Goal: Task Accomplishment & Management: Manage account settings

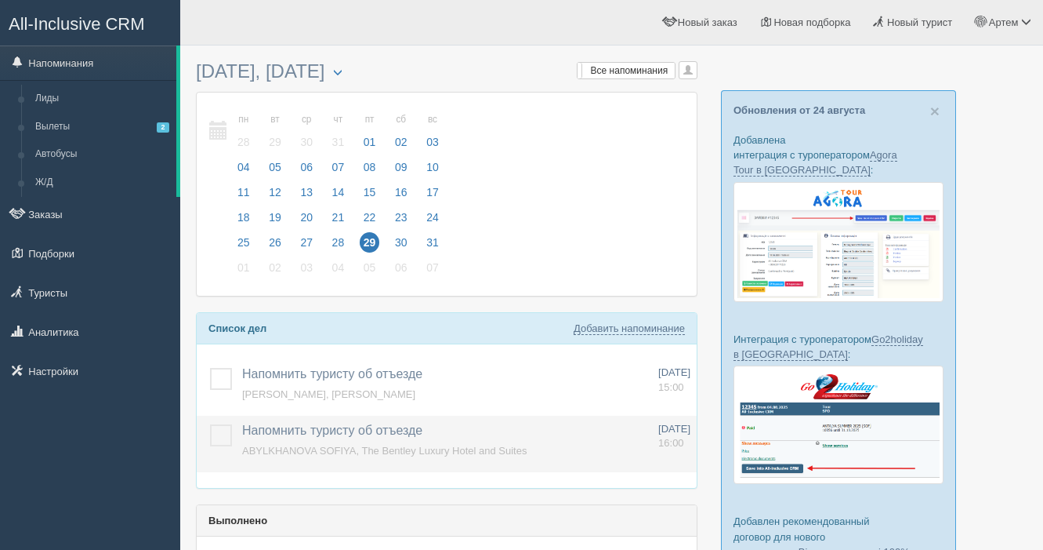
click at [210, 424] on label at bounding box center [210, 424] width 0 height 0
click at [0, 0] on input "checkbox" at bounding box center [0, 0] width 0 height 0
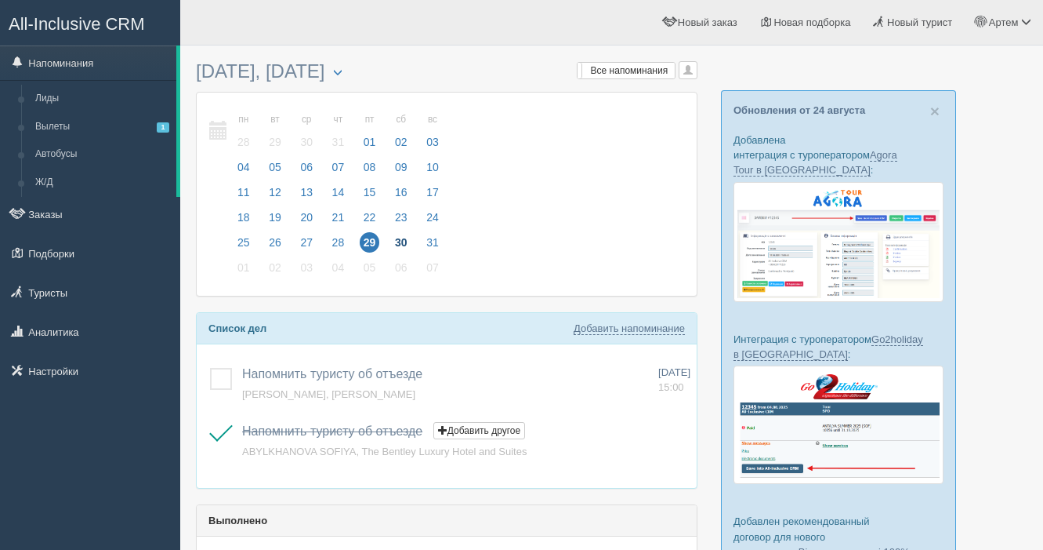
click at [406, 242] on span "30" at bounding box center [401, 242] width 20 height 20
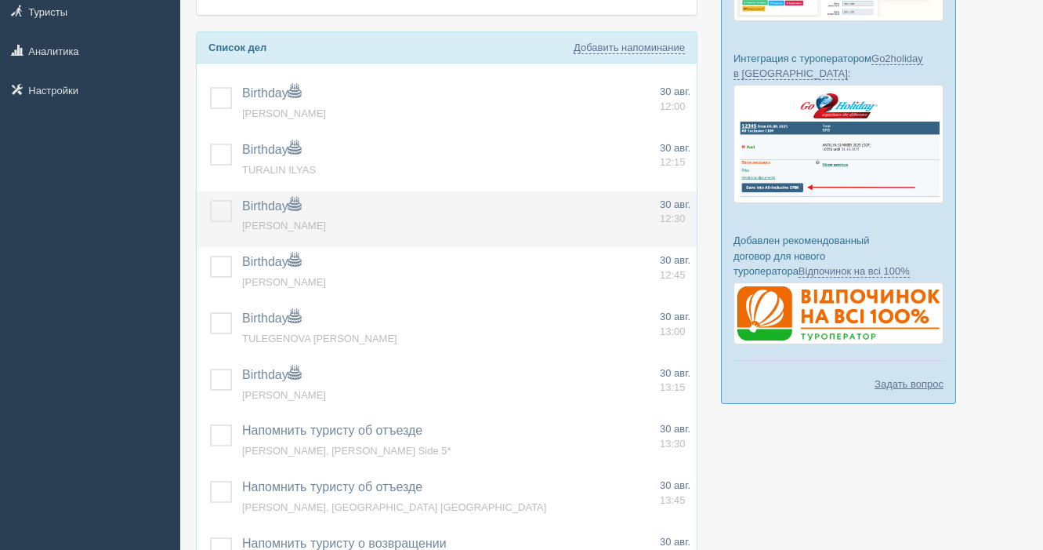
scroll to position [274, 0]
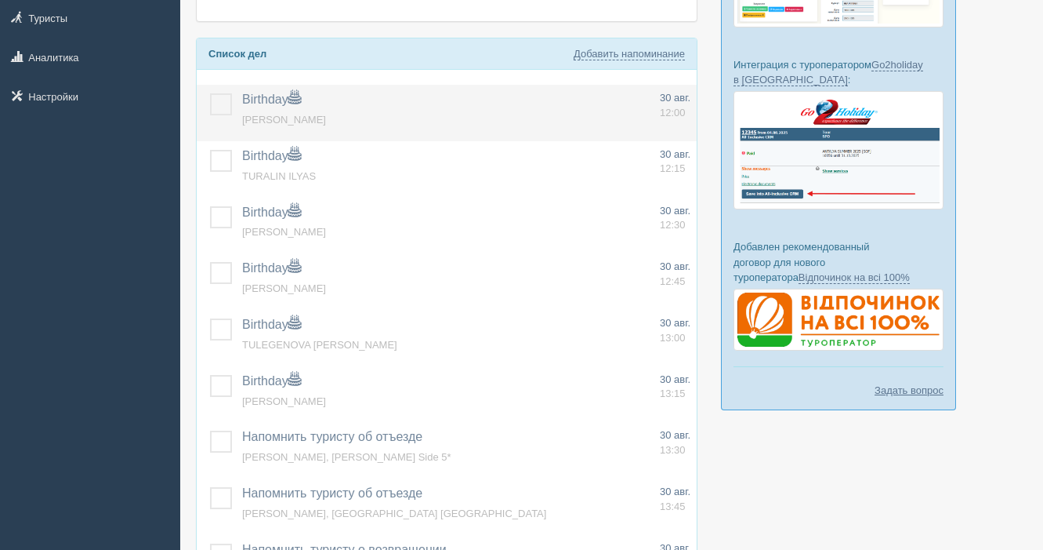
click at [210, 93] on label at bounding box center [210, 93] width 0 height 0
click at [0, 0] on input "checkbox" at bounding box center [0, 0] width 0 height 0
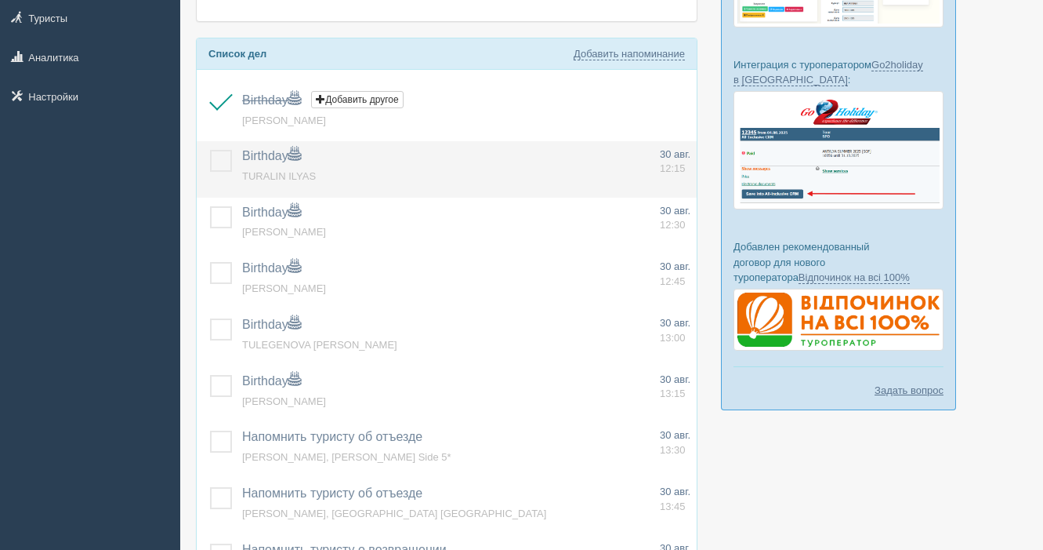
click at [210, 150] on label at bounding box center [210, 150] width 0 height 0
click at [0, 0] on input "checkbox" at bounding box center [0, 0] width 0 height 0
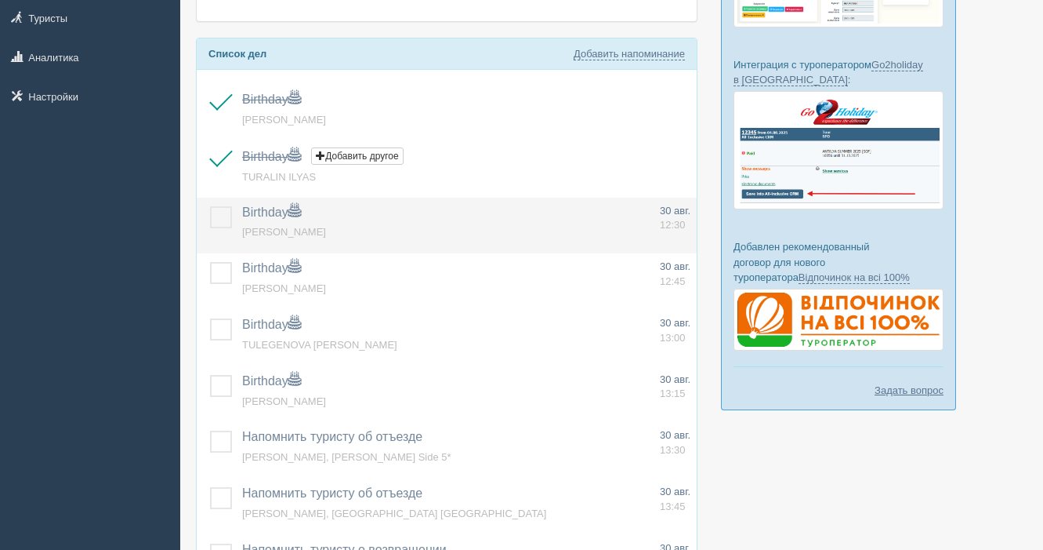
drag, startPoint x: 209, startPoint y: 212, endPoint x: 212, endPoint y: 220, distance: 9.2
click at [209, 212] on td at bounding box center [216, 226] width 39 height 56
drag, startPoint x: 219, startPoint y: 220, endPoint x: 218, endPoint y: 238, distance: 17.3
click at [210, 206] on label at bounding box center [210, 206] width 0 height 0
click at [0, 0] on input "checkbox" at bounding box center [0, 0] width 0 height 0
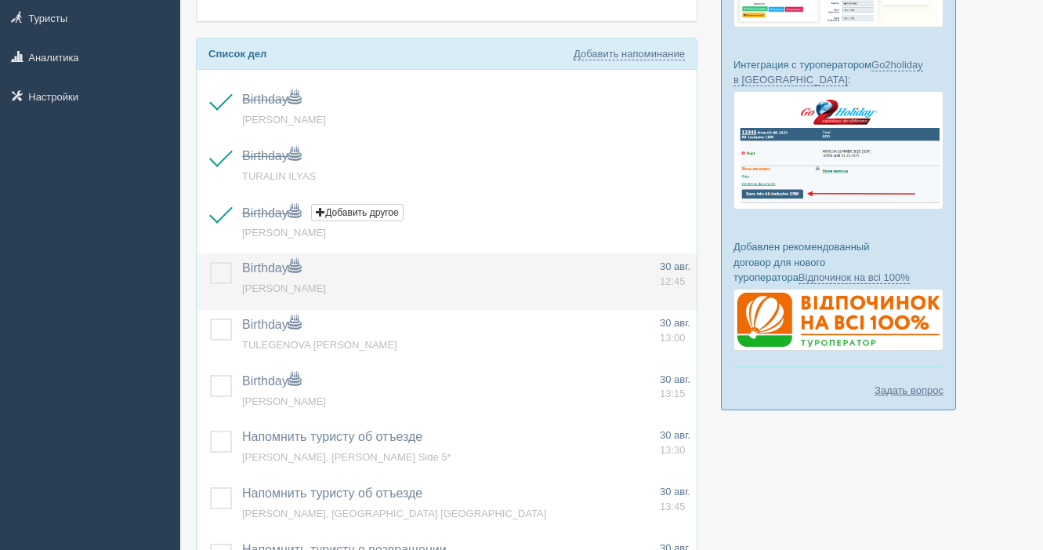
click at [210, 262] on label at bounding box center [210, 262] width 0 height 0
click at [0, 0] on input "checkbox" at bounding box center [0, 0] width 0 height 0
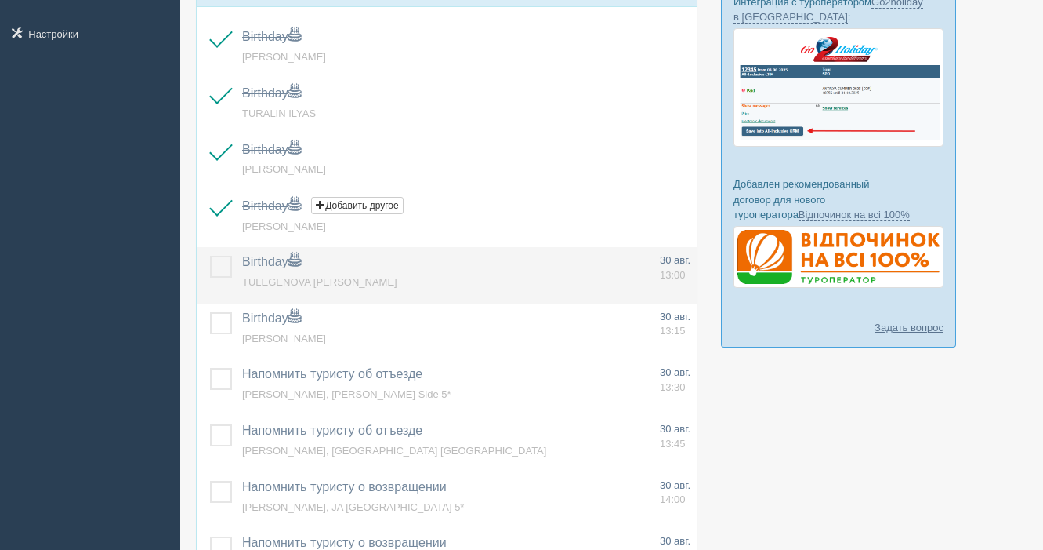
click at [210, 256] on label at bounding box center [210, 256] width 0 height 0
click at [0, 0] on input "checkbox" at bounding box center [0, 0] width 0 height 0
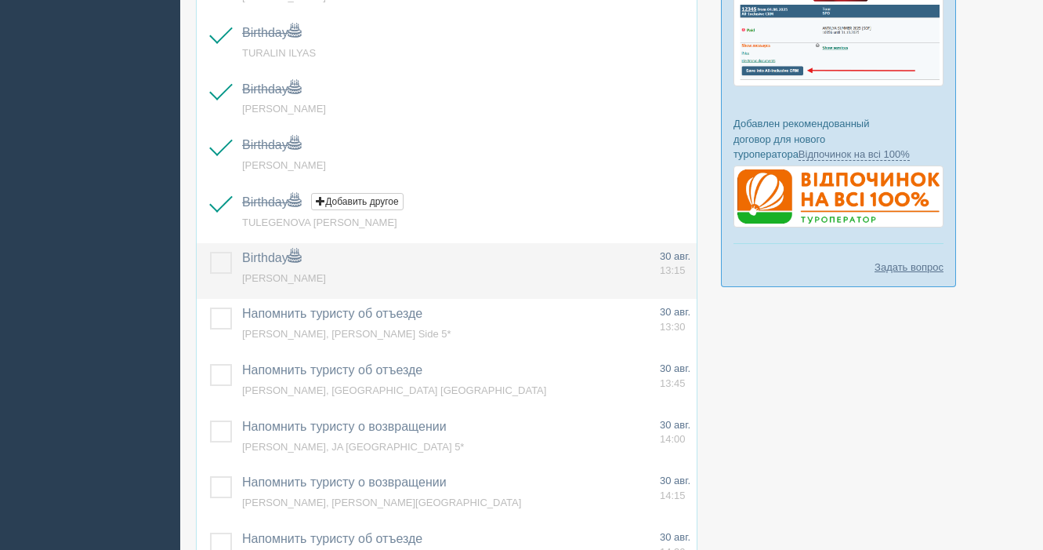
click at [210, 252] on label at bounding box center [210, 252] width 0 height 0
click at [0, 0] on input "checkbox" at bounding box center [0, 0] width 0 height 0
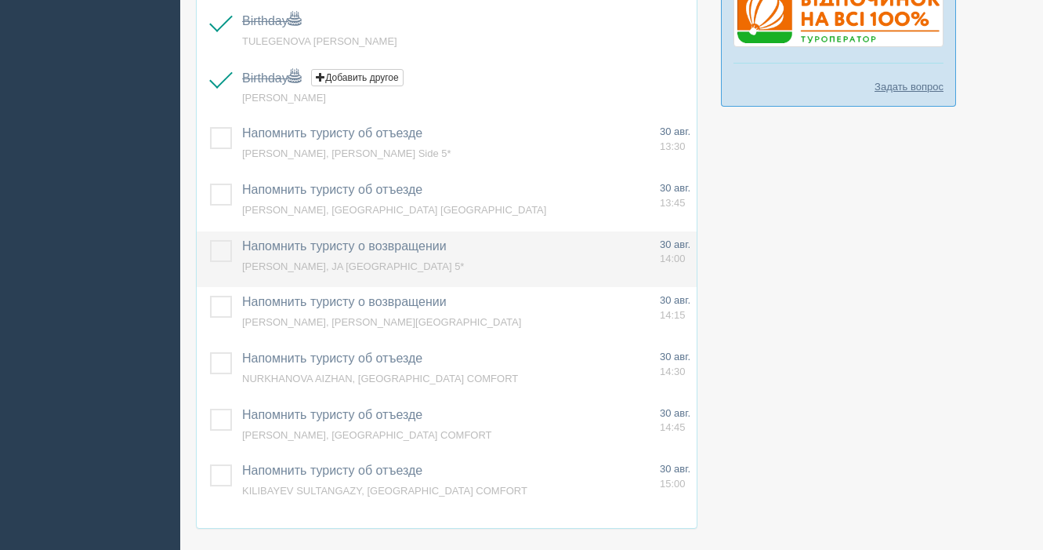
scroll to position [587, 0]
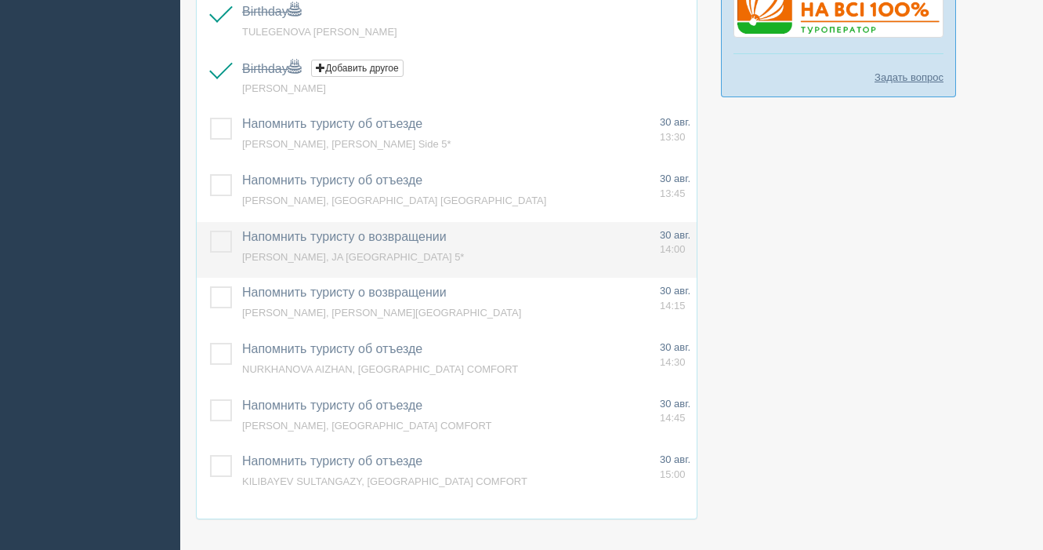
click at [210, 230] on label at bounding box center [210, 230] width 0 height 0
click at [0, 0] on input "checkbox" at bounding box center [0, 0] width 0 height 0
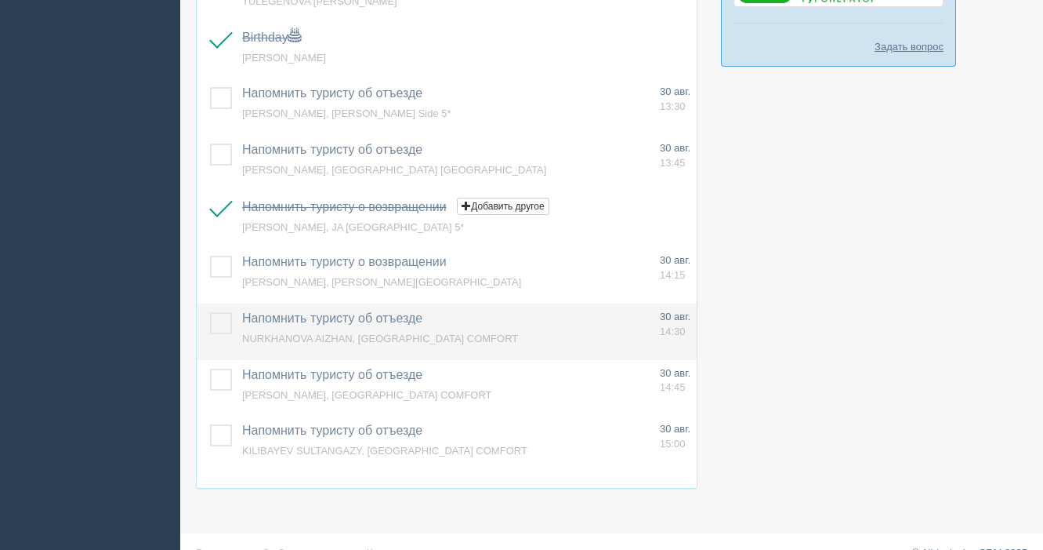
scroll to position [625, 0]
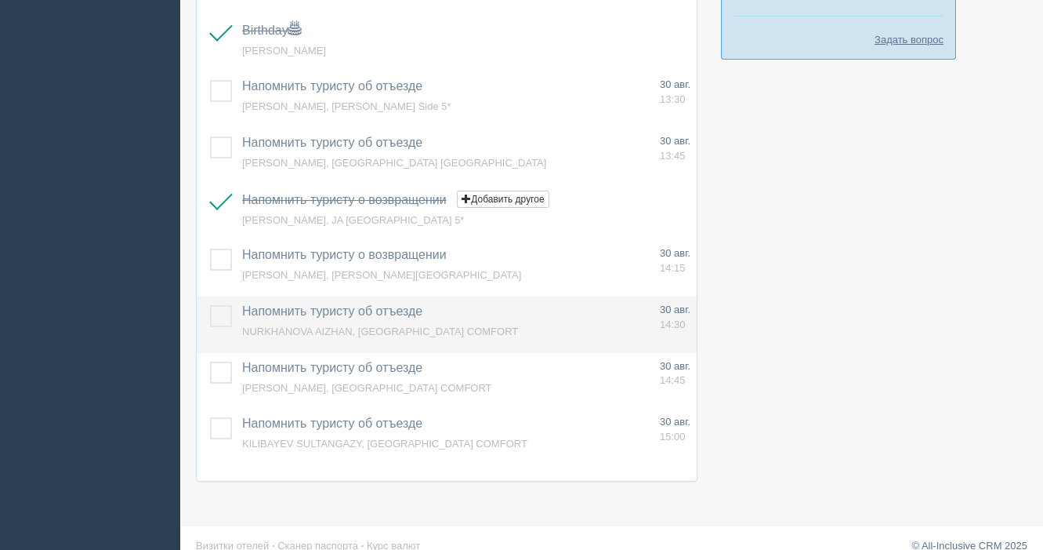
drag, startPoint x: 223, startPoint y: 375, endPoint x: 215, endPoint y: 340, distance: 35.6
click at [210, 361] on label at bounding box center [210, 361] width 0 height 0
click at [0, 0] on input "checkbox" at bounding box center [0, 0] width 0 height 0
click at [210, 305] on label at bounding box center [210, 305] width 0 height 0
click at [0, 0] on input "checkbox" at bounding box center [0, 0] width 0 height 0
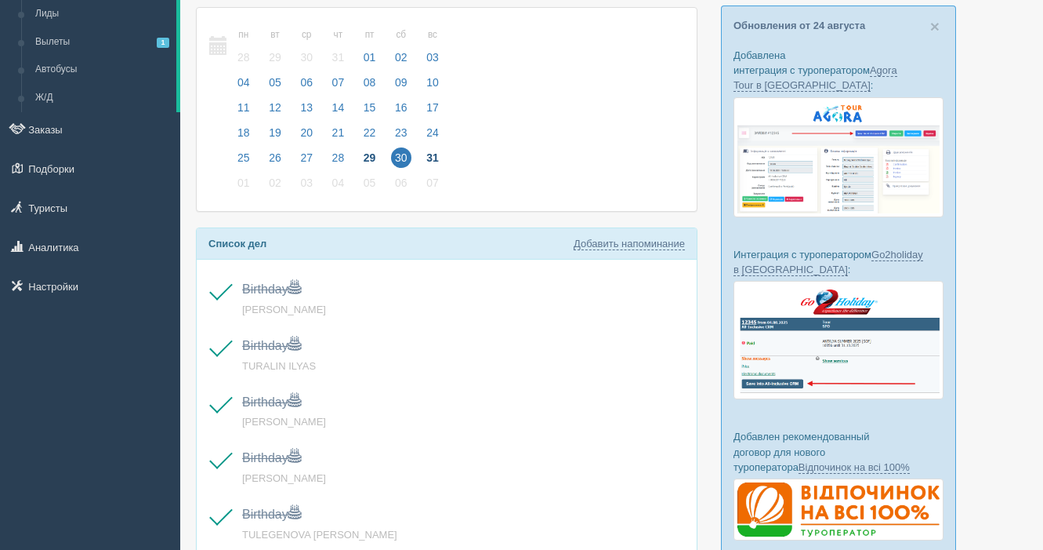
click at [439, 158] on span "31" at bounding box center [433, 157] width 20 height 20
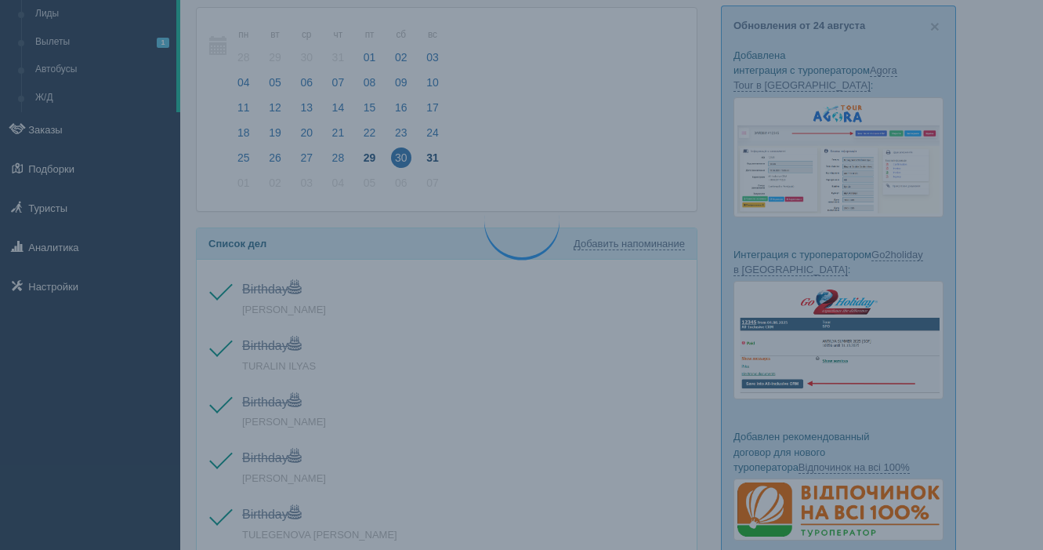
scroll to position [85, 0]
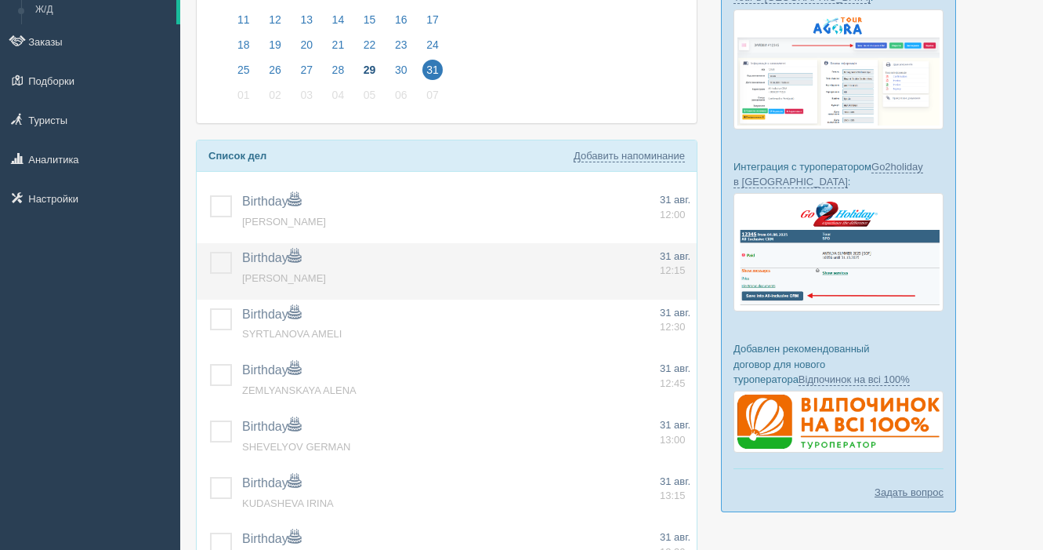
scroll to position [180, 0]
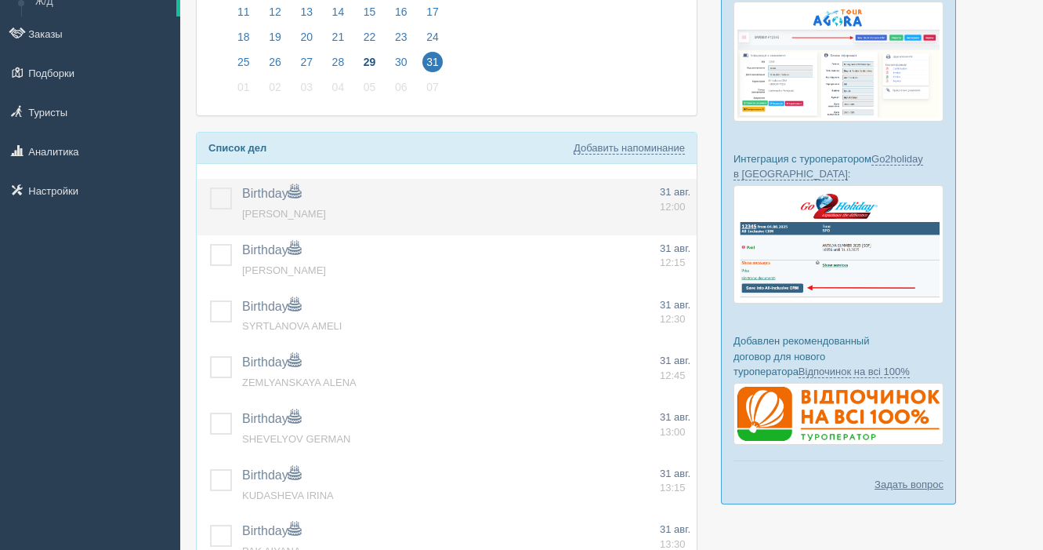
drag, startPoint x: 213, startPoint y: 194, endPoint x: 221, endPoint y: 238, distance: 45.4
click at [210, 187] on label at bounding box center [210, 187] width 0 height 0
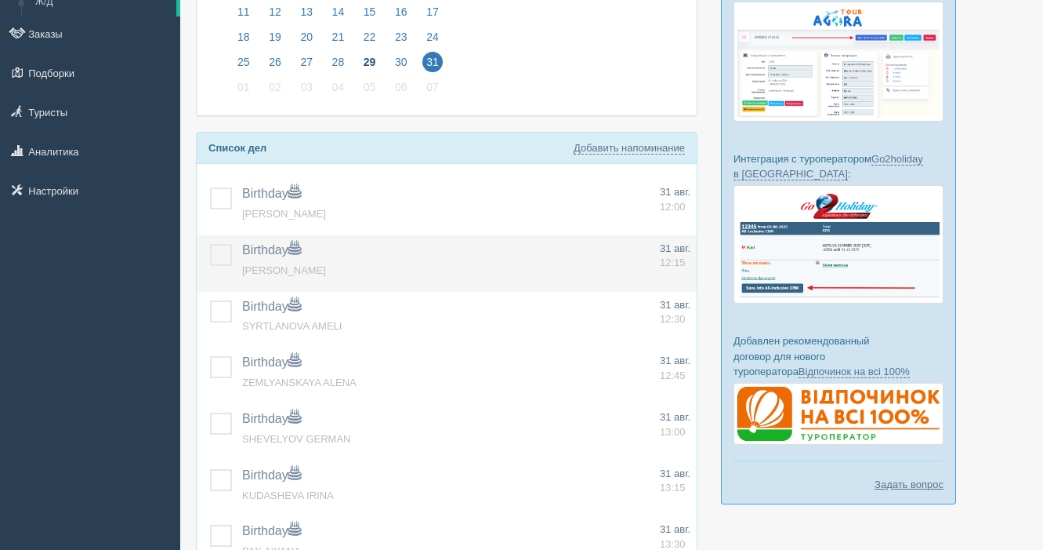
click at [0, 0] on input "checkbox" at bounding box center [0, 0] width 0 height 0
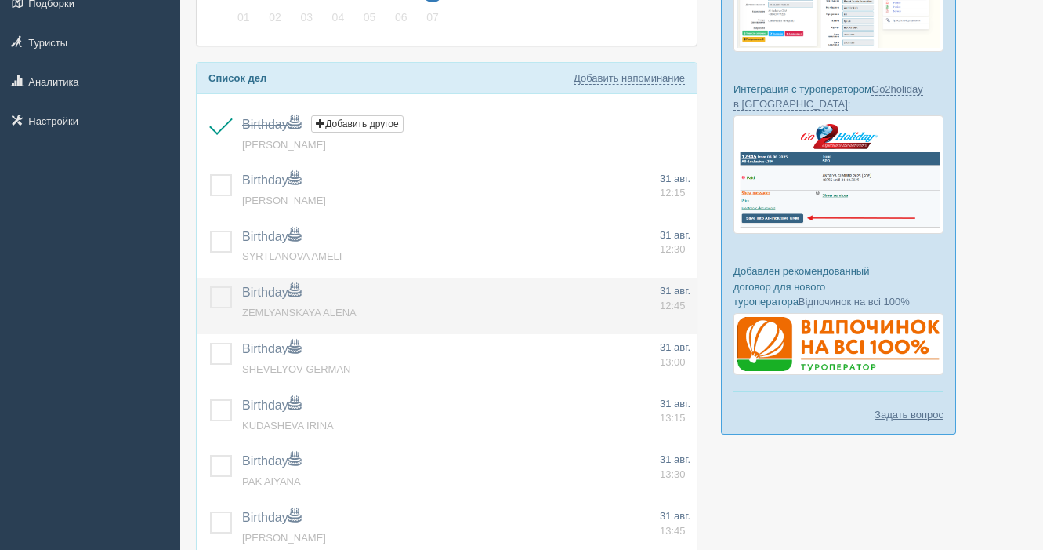
scroll to position [254, 0]
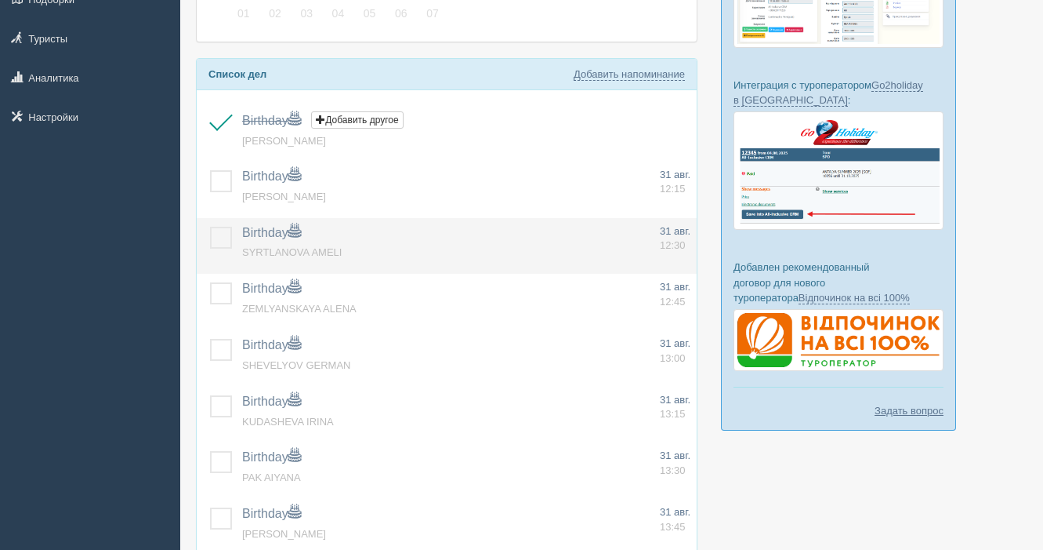
click at [210, 227] on label at bounding box center [210, 227] width 0 height 0
click at [0, 0] on input "checkbox" at bounding box center [0, 0] width 0 height 0
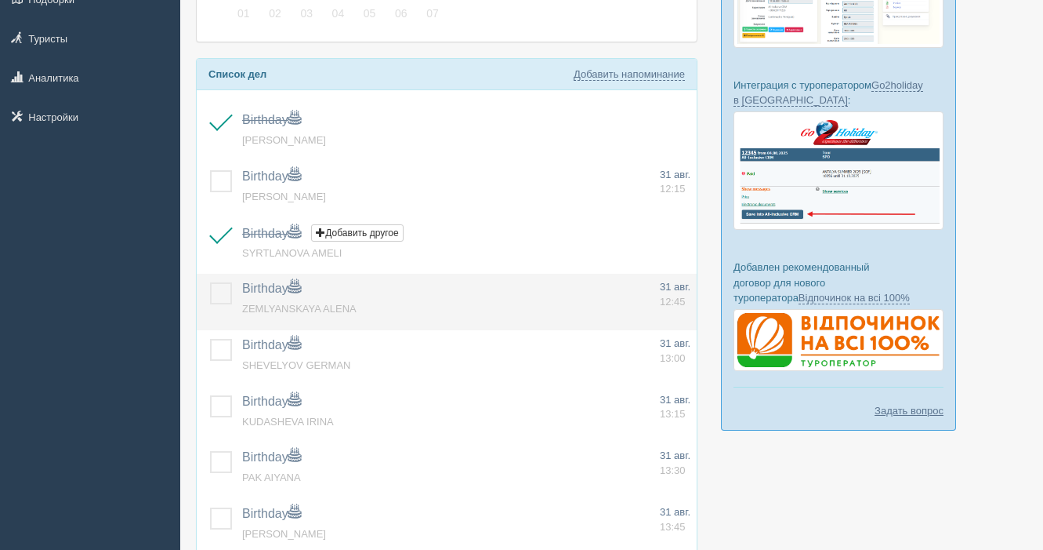
click at [210, 282] on label at bounding box center [210, 282] width 0 height 0
click at [0, 0] on input "checkbox" at bounding box center [0, 0] width 0 height 0
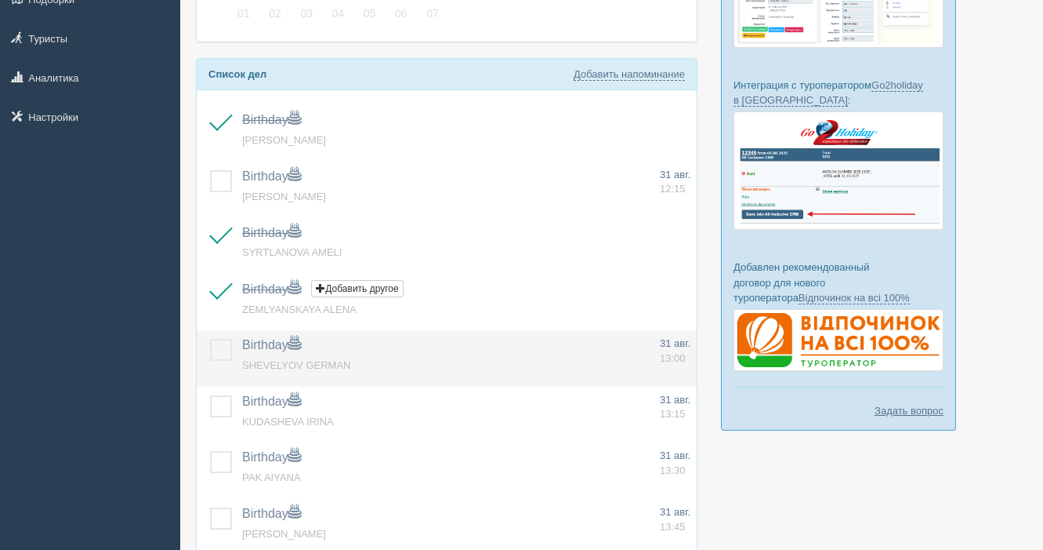
click at [210, 339] on label at bounding box center [210, 339] width 0 height 0
click at [0, 0] on input "checkbox" at bounding box center [0, 0] width 0 height 0
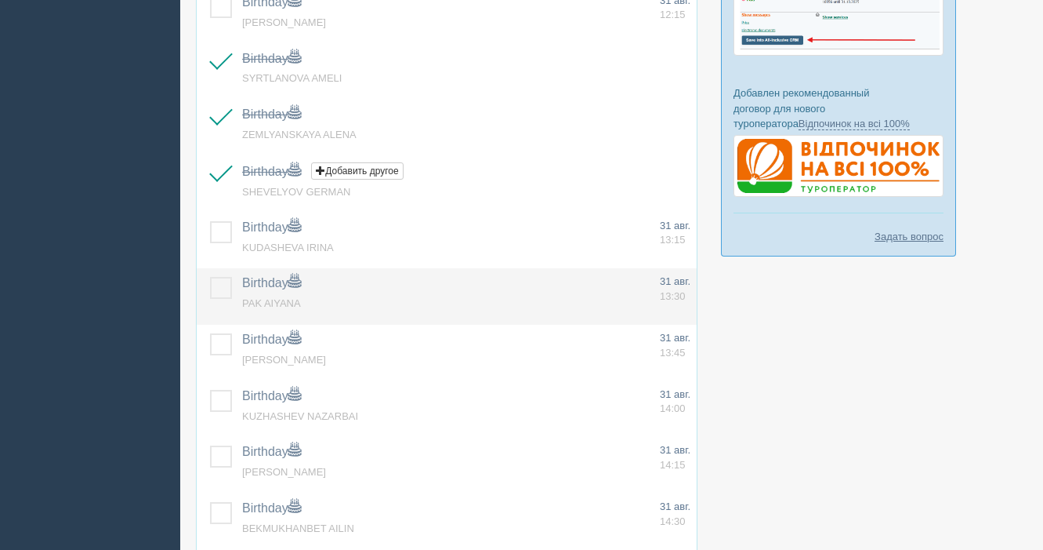
scroll to position [431, 0]
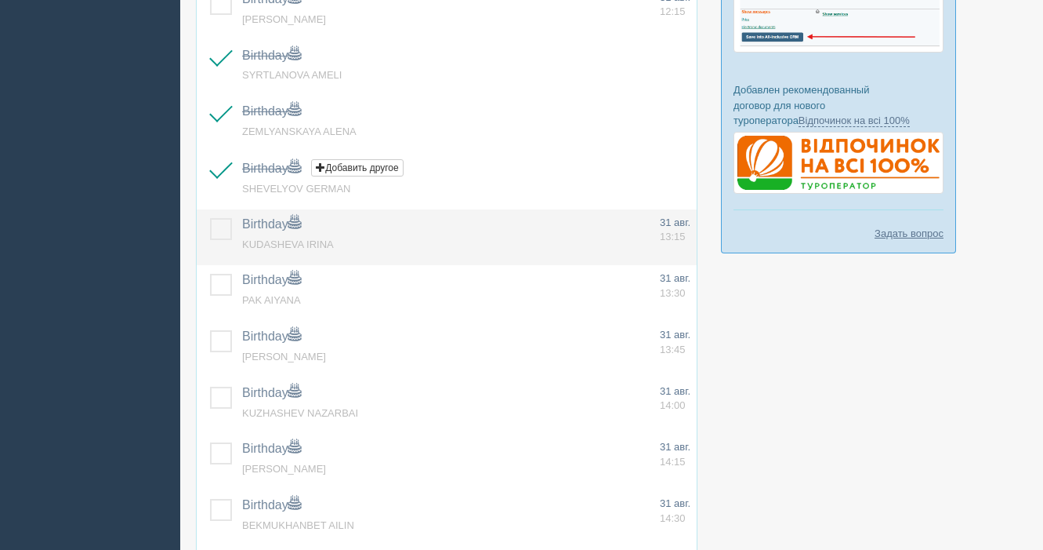
click at [210, 218] on label at bounding box center [210, 218] width 0 height 0
click at [0, 0] on input "checkbox" at bounding box center [0, 0] width 0 height 0
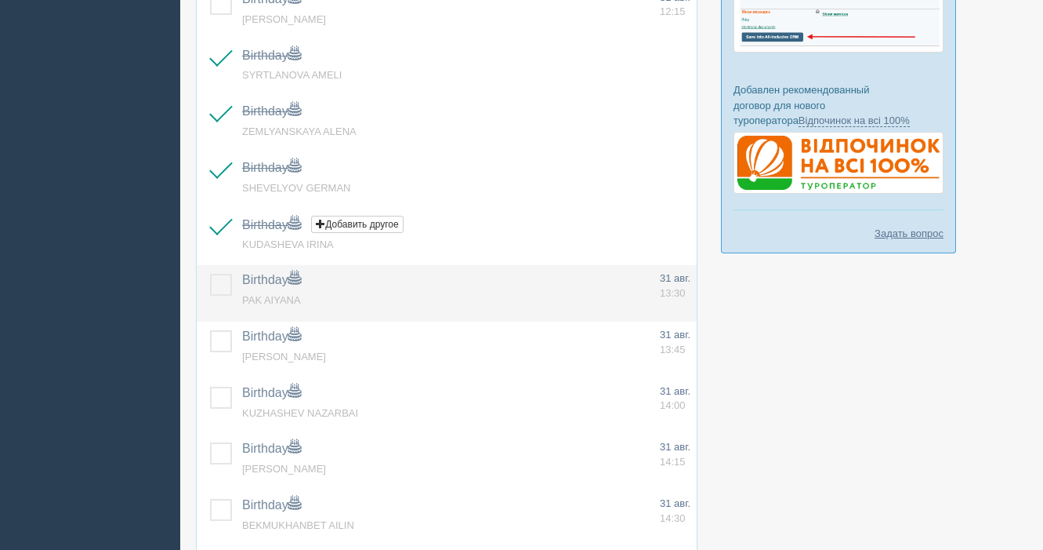
click at [210, 274] on label at bounding box center [210, 274] width 0 height 0
click at [0, 0] on input "checkbox" at bounding box center [0, 0] width 0 height 0
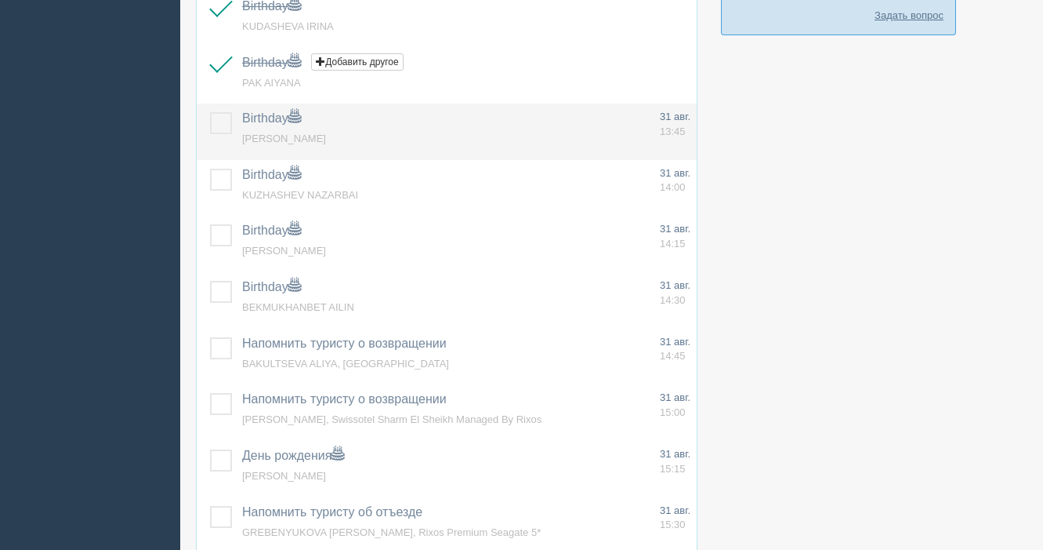
scroll to position [652, 0]
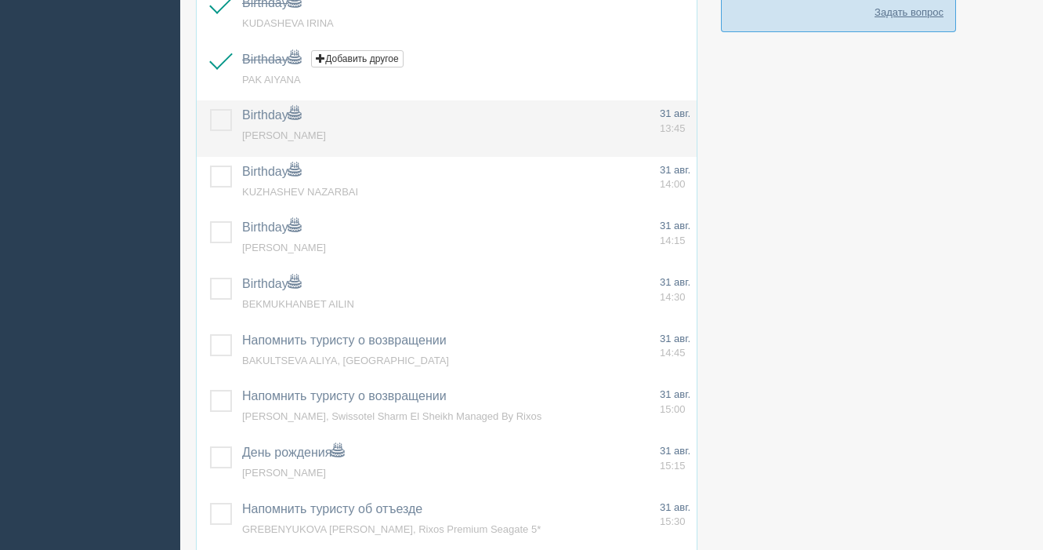
click at [210, 109] on label at bounding box center [210, 109] width 0 height 0
click at [0, 0] on input "checkbox" at bounding box center [0, 0] width 0 height 0
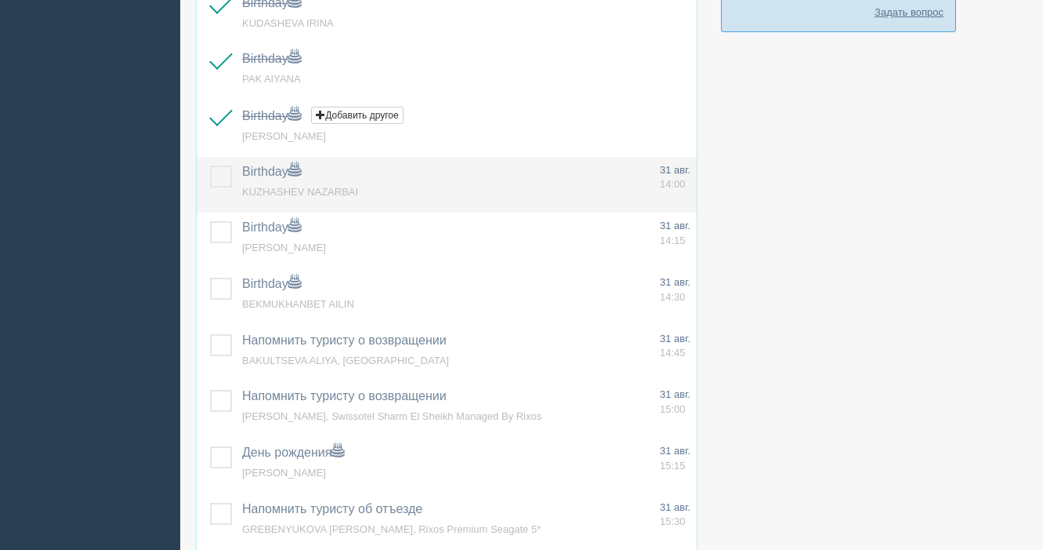
click at [210, 165] on label at bounding box center [210, 165] width 0 height 0
click at [0, 0] on input "checkbox" at bounding box center [0, 0] width 0 height 0
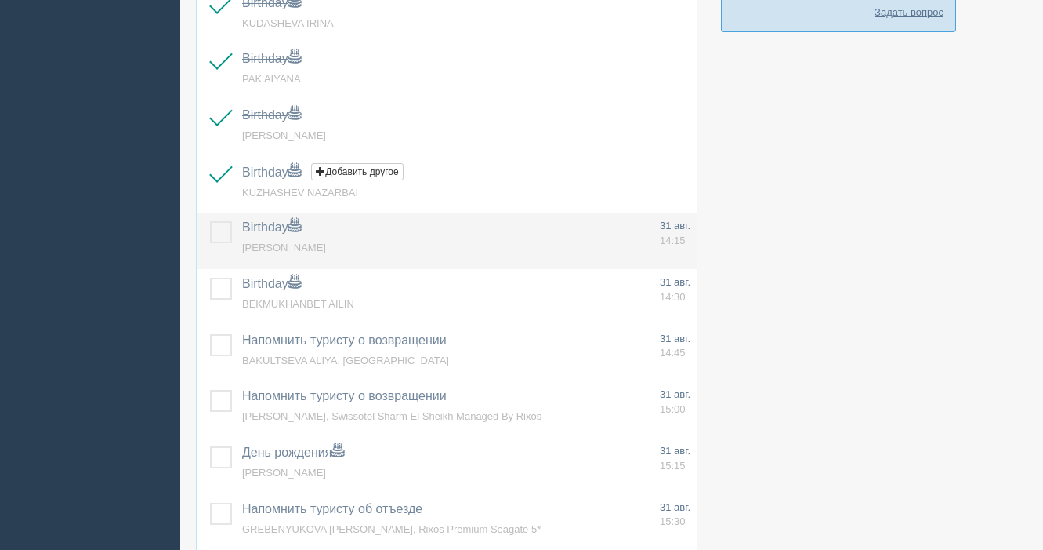
drag, startPoint x: 218, startPoint y: 233, endPoint x: 223, endPoint y: 241, distance: 9.1
click at [210, 221] on label at bounding box center [210, 221] width 0 height 0
click at [0, 0] on input "checkbox" at bounding box center [0, 0] width 0 height 0
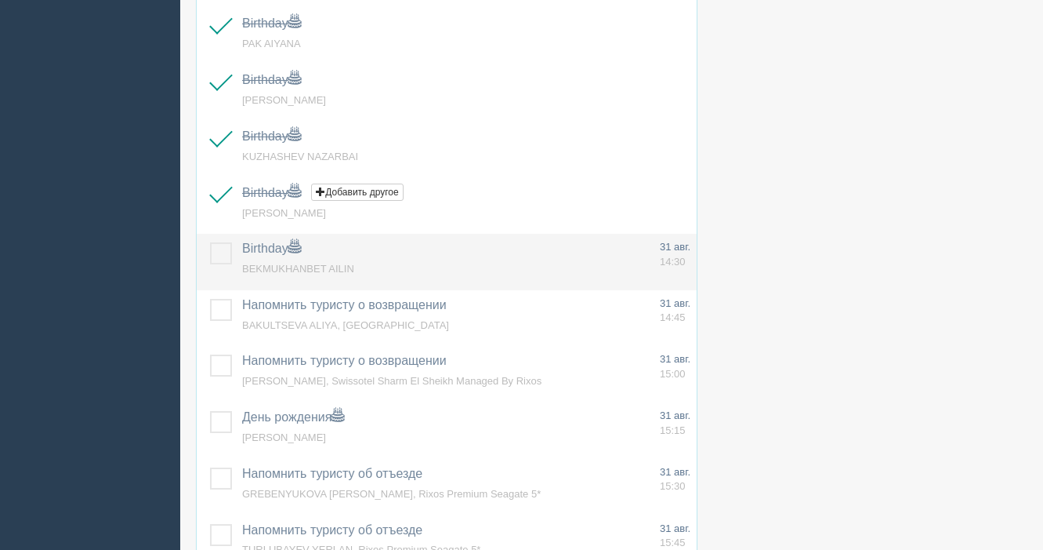
scroll to position [690, 0]
click at [210, 240] on label at bounding box center [210, 240] width 0 height 0
click at [0, 0] on input "checkbox" at bounding box center [0, 0] width 0 height 0
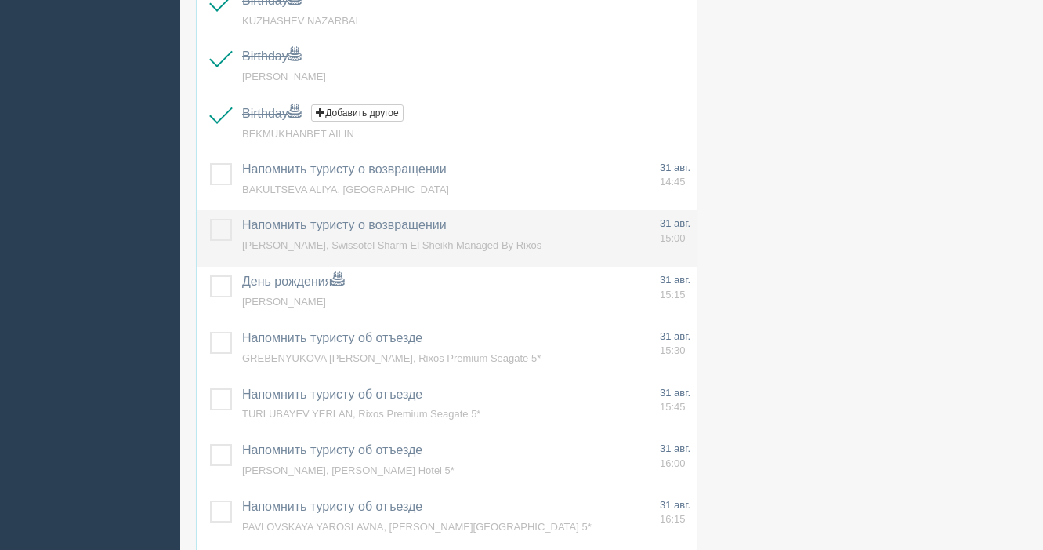
scroll to position [824, 0]
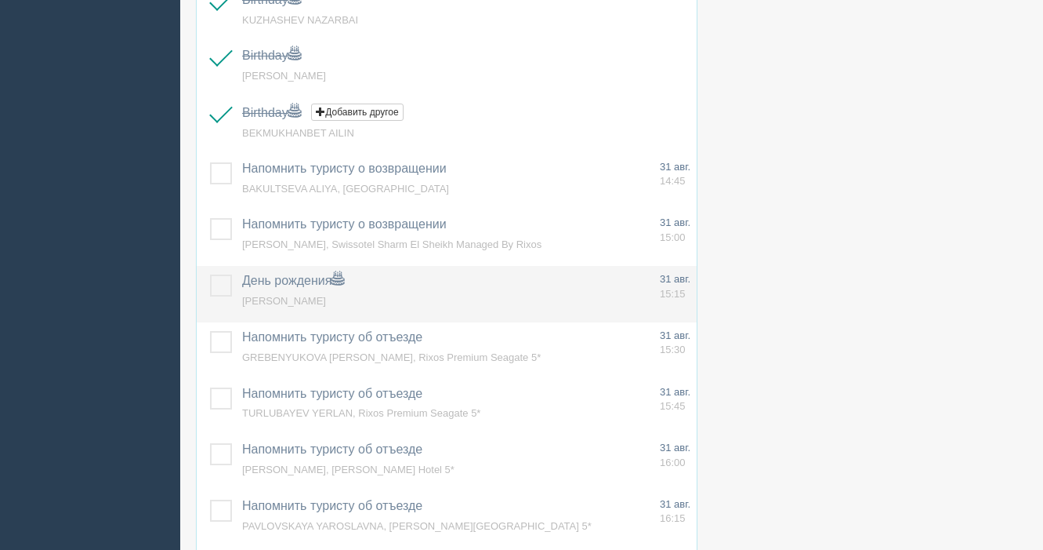
click at [210, 274] on label at bounding box center [210, 274] width 0 height 0
click at [0, 0] on input "checkbox" at bounding box center [0, 0] width 0 height 0
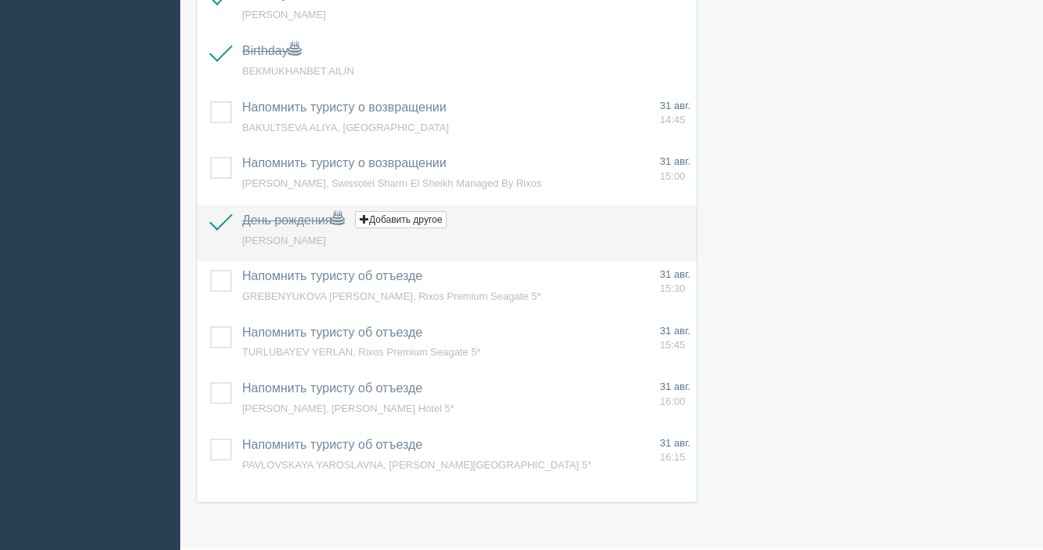
scroll to position [887, 0]
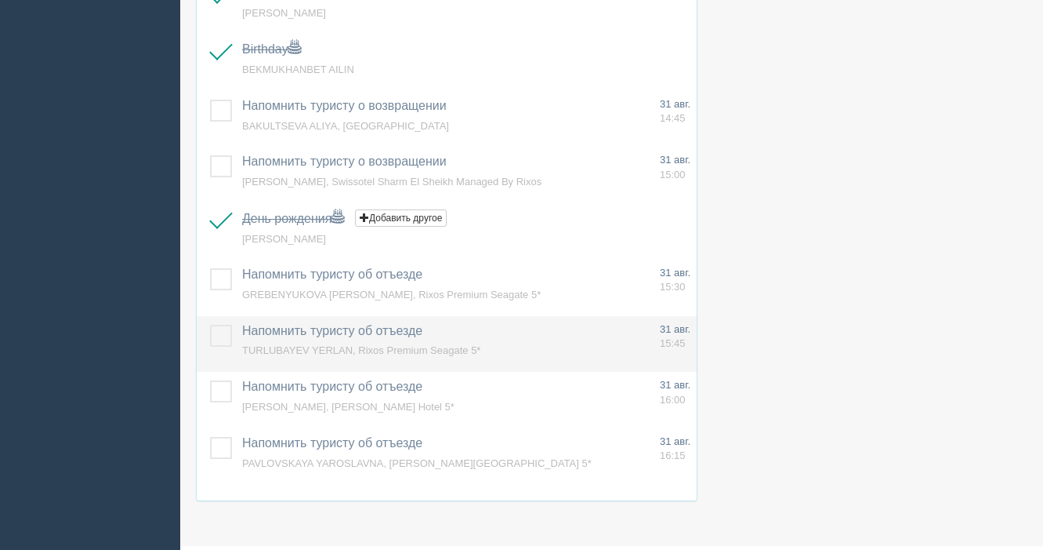
click at [210, 325] on label at bounding box center [210, 325] width 0 height 0
click at [0, 0] on input "checkbox" at bounding box center [0, 0] width 0 height 0
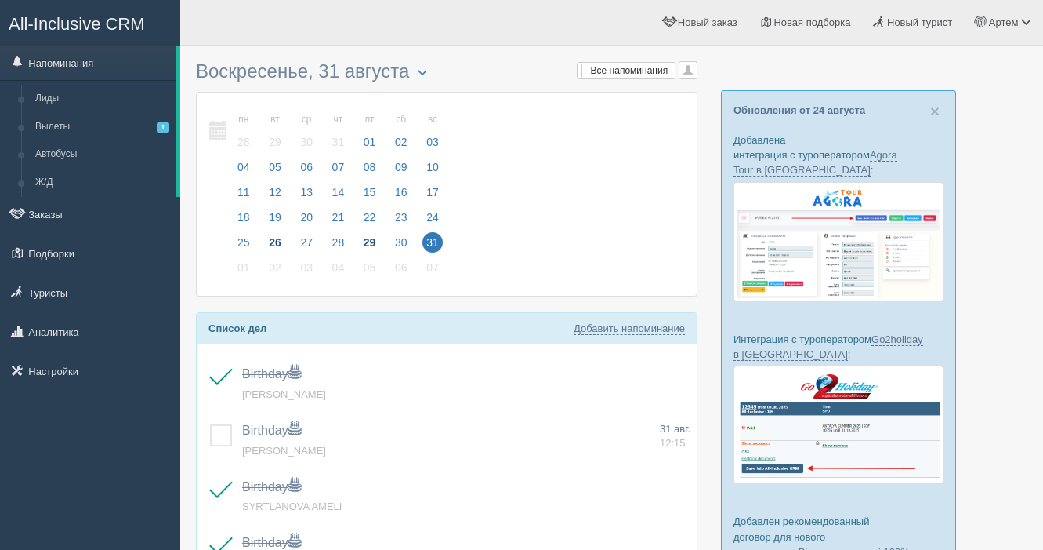
scroll to position [1, 0]
click at [89, 63] on link "Напоминания" at bounding box center [88, 62] width 176 height 34
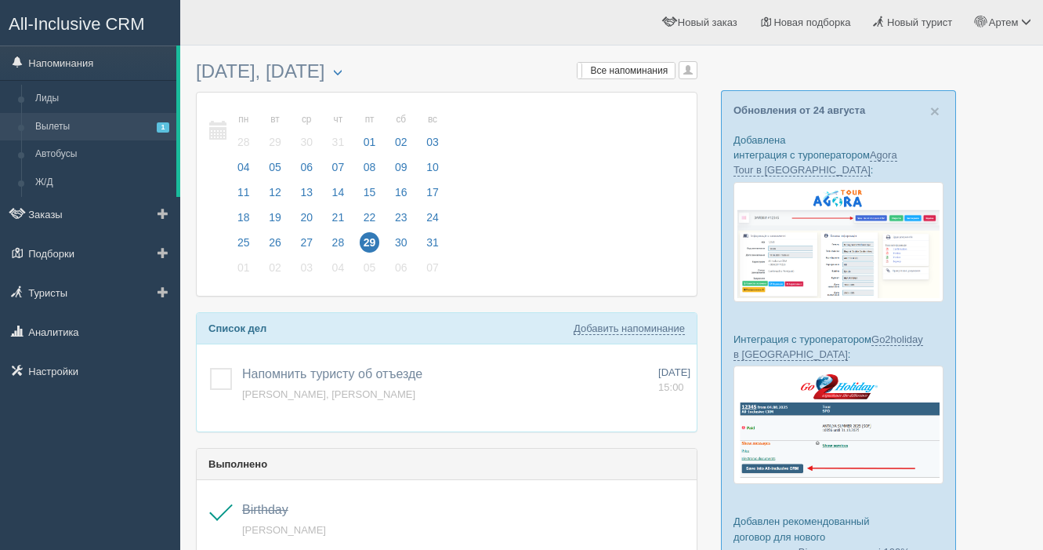
click at [66, 132] on link "Вылеты 1" at bounding box center [102, 127] width 148 height 28
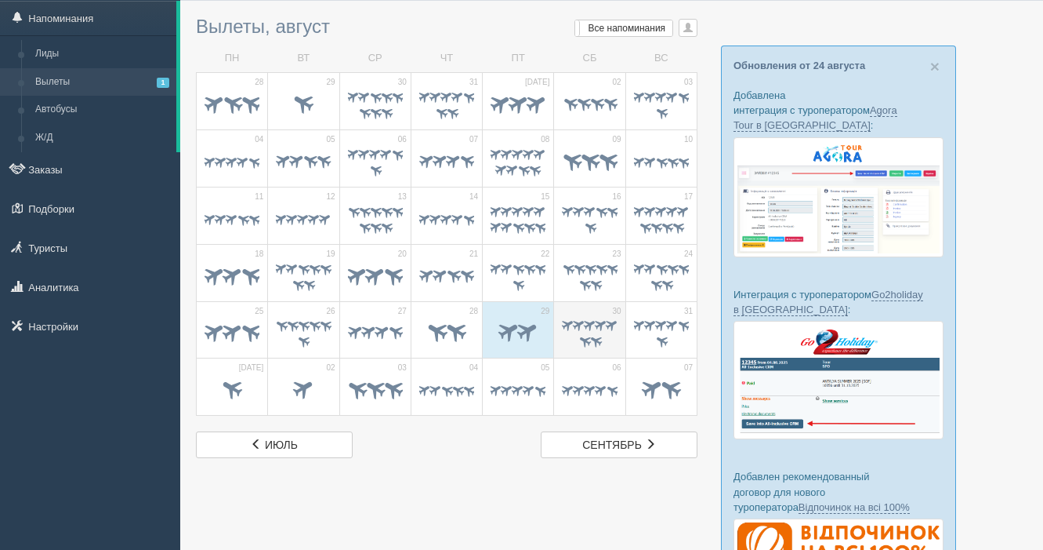
scroll to position [56, 0]
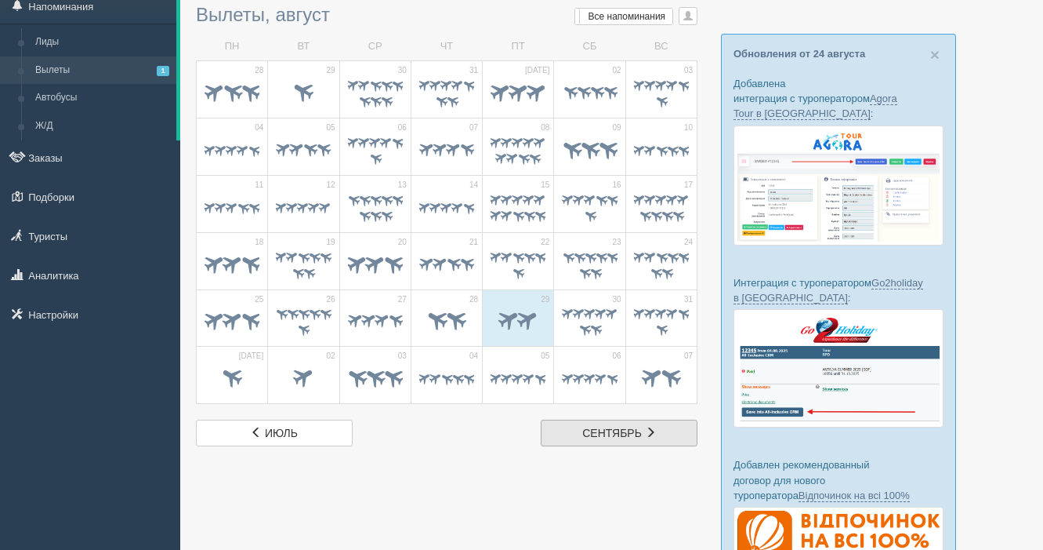
click at [609, 436] on span "сентябрь" at bounding box center [612, 432] width 60 height 13
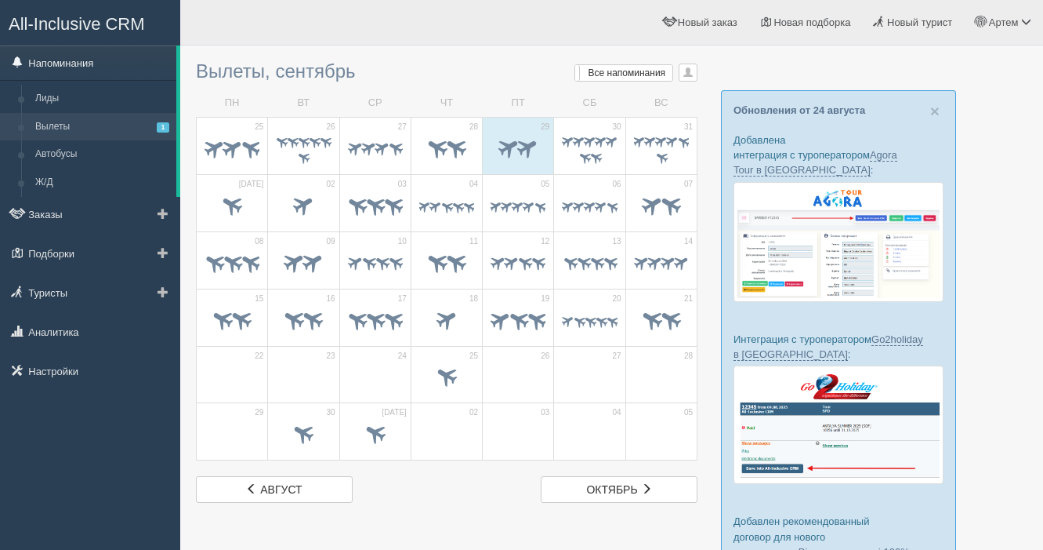
click at [96, 66] on link "Напоминания" at bounding box center [88, 62] width 176 height 34
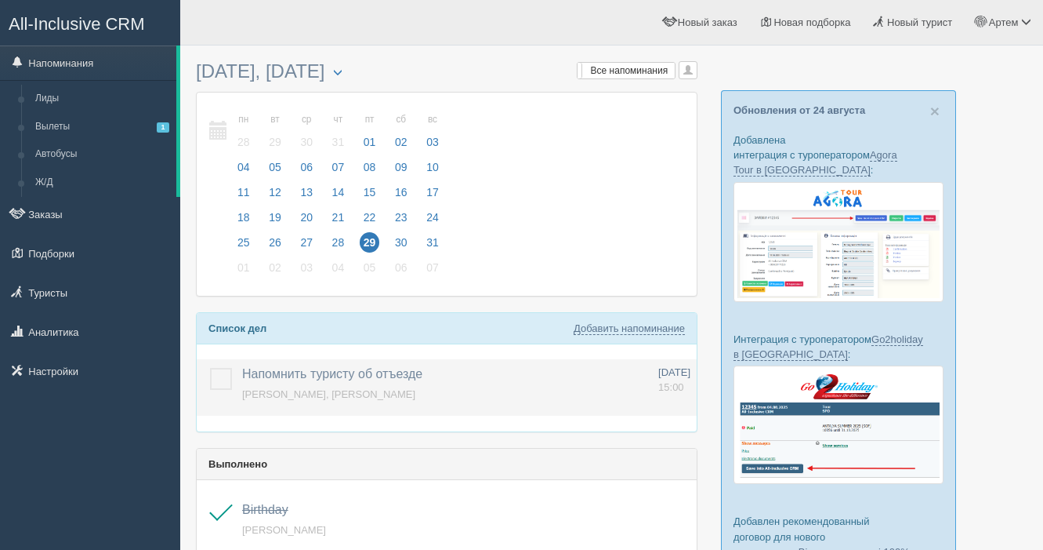
click at [210, 368] on label at bounding box center [210, 368] width 0 height 0
click at [0, 0] on input "checkbox" at bounding box center [0, 0] width 0 height 0
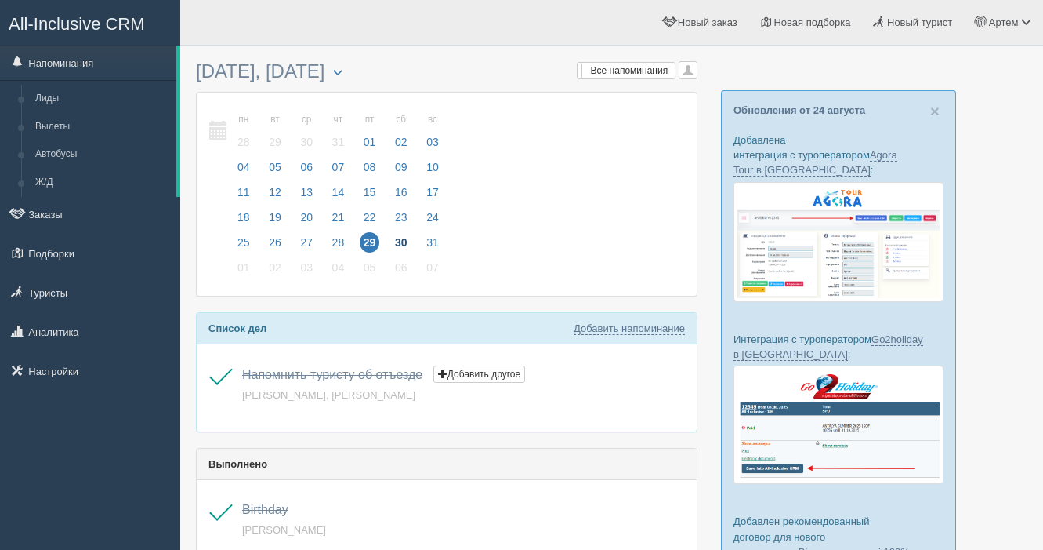
click at [408, 242] on span "30" at bounding box center [401, 242] width 20 height 20
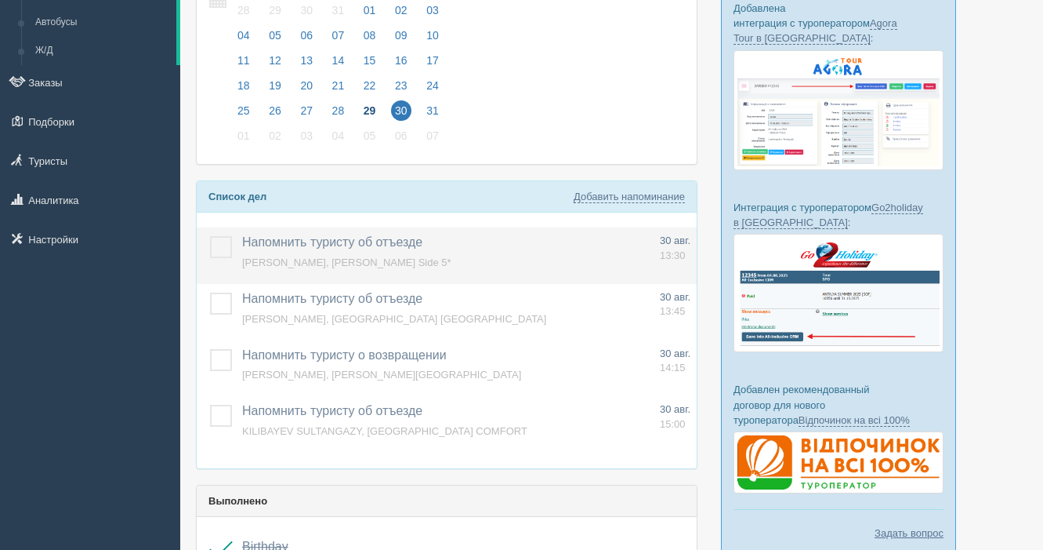
scroll to position [136, 0]
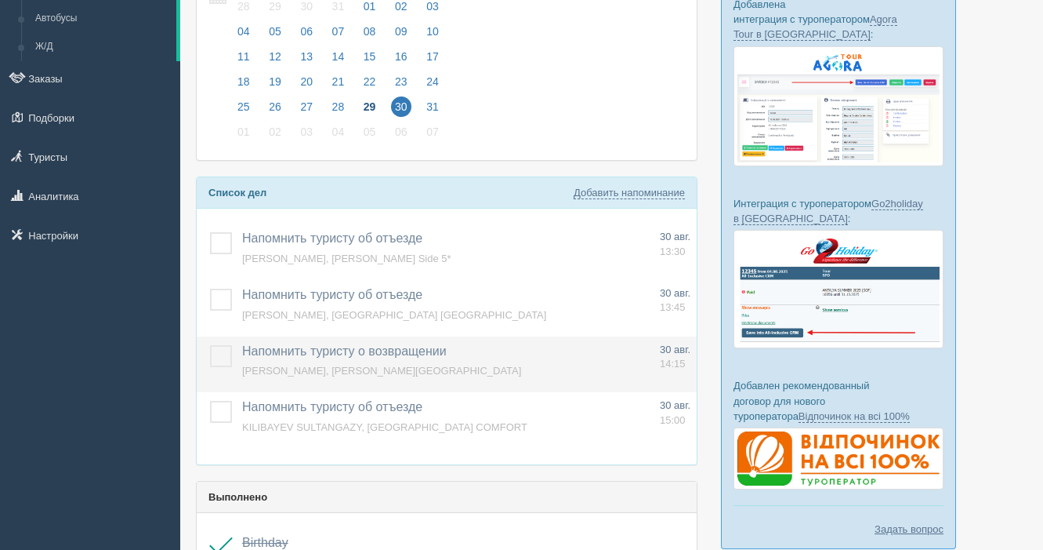
click at [210, 345] on label at bounding box center [210, 345] width 0 height 0
click at [0, 0] on input "checkbox" at bounding box center [0, 0] width 0 height 0
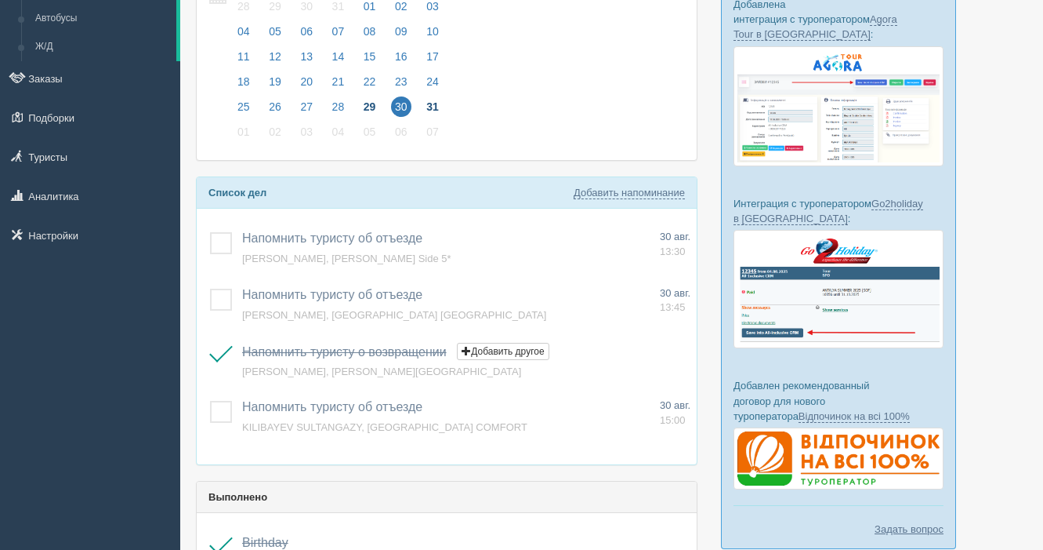
click at [437, 105] on span "31" at bounding box center [433, 106] width 20 height 20
